Goal: Book appointment/travel/reservation

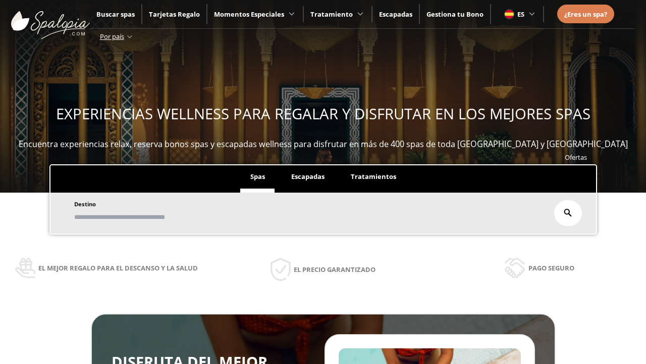
click at [308, 177] on span "Escapadas" at bounding box center [307, 176] width 33 height 9
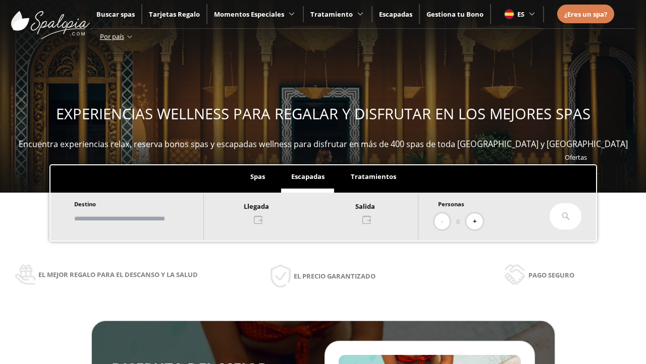
click at [142, 218] on input "text" at bounding box center [134, 219] width 126 height 18
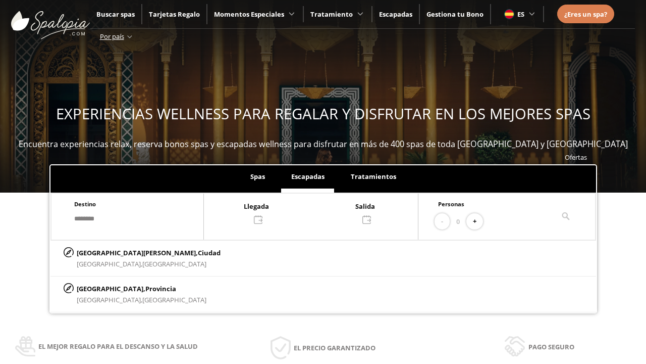
click at [321, 212] on div at bounding box center [311, 212] width 214 height 24
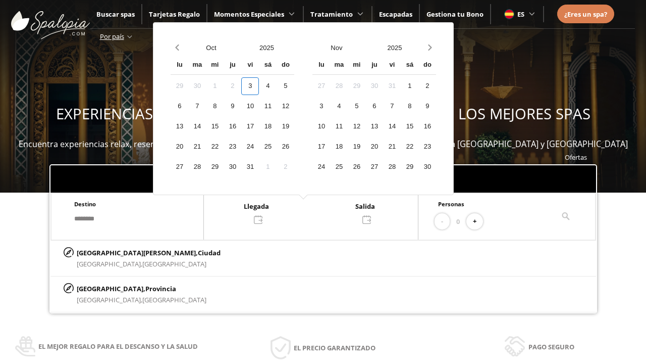
click at [294, 86] on div "5" at bounding box center [286, 86] width 18 height 18
click at [188, 106] on div "6" at bounding box center [180, 106] width 18 height 18
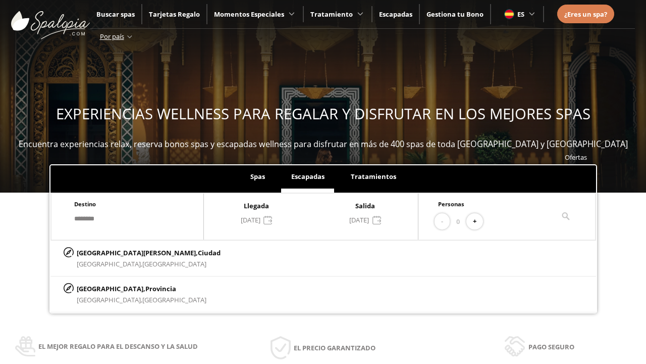
click at [478, 221] on button "+" at bounding box center [475, 221] width 17 height 17
click at [127, 252] on p "[GEOGRAPHIC_DATA][PERSON_NAME], [GEOGRAPHIC_DATA]" at bounding box center [149, 252] width 144 height 11
type input "**********"
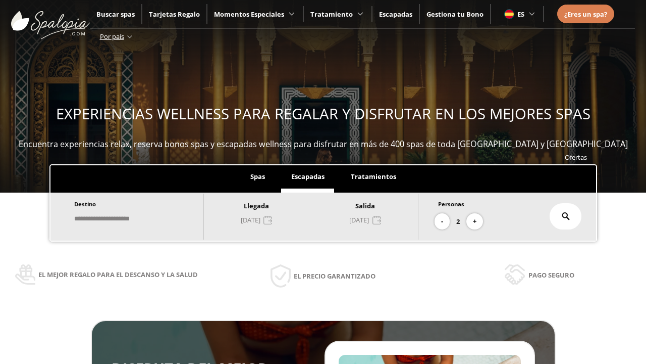
click at [566, 216] on icon at bounding box center [566, 216] width 8 height 8
